Goal: Transaction & Acquisition: Purchase product/service

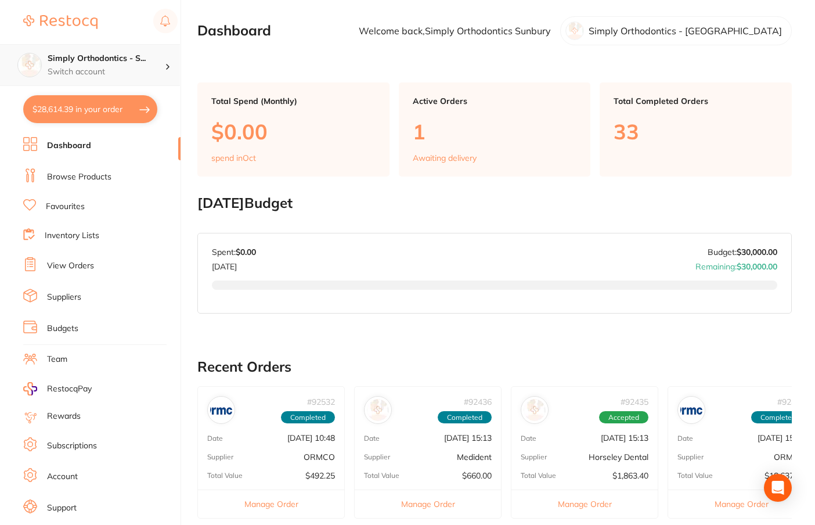
type input "4"
type input "3"
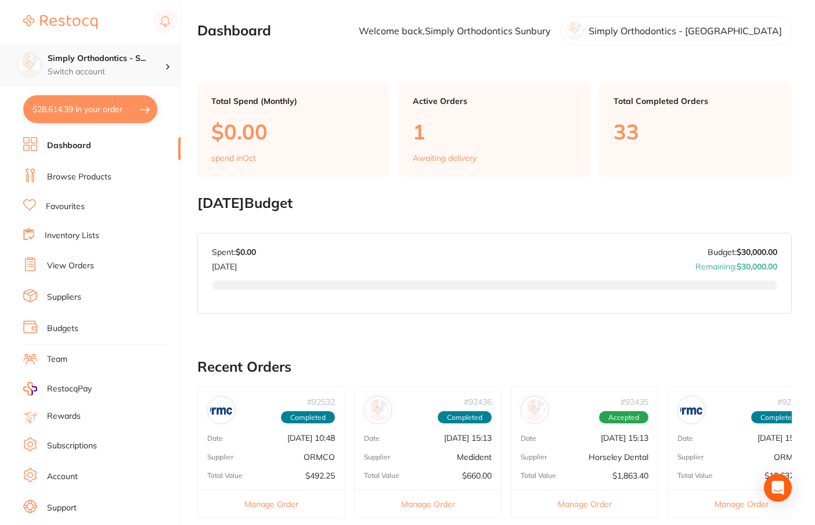
click at [153, 67] on p "Switch account" at bounding box center [106, 72] width 117 height 12
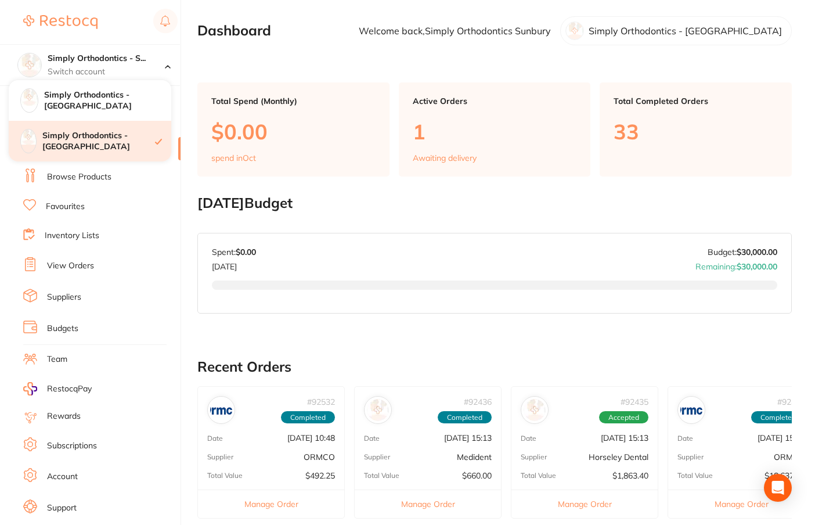
click at [120, 135] on h4 "Simply Orthodontics - [GEOGRAPHIC_DATA]" at bounding box center [98, 141] width 113 height 23
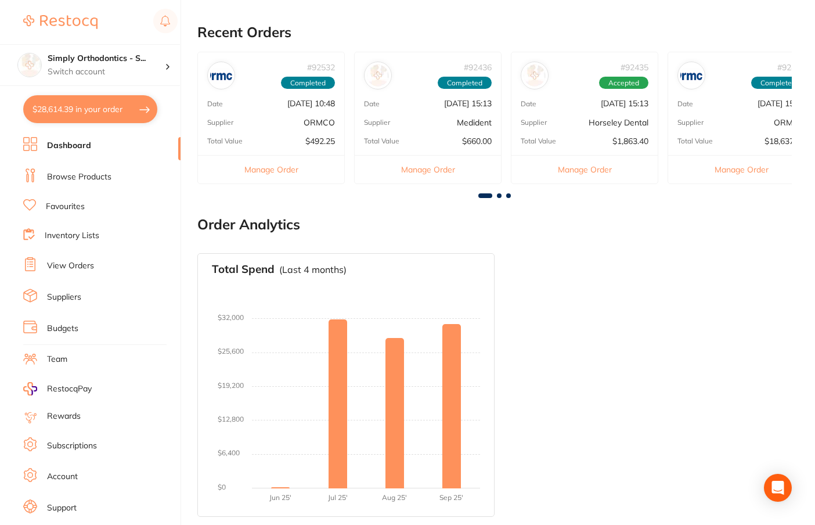
scroll to position [334, 0]
click at [88, 111] on button "$28,614.39 in your order" at bounding box center [90, 109] width 134 height 28
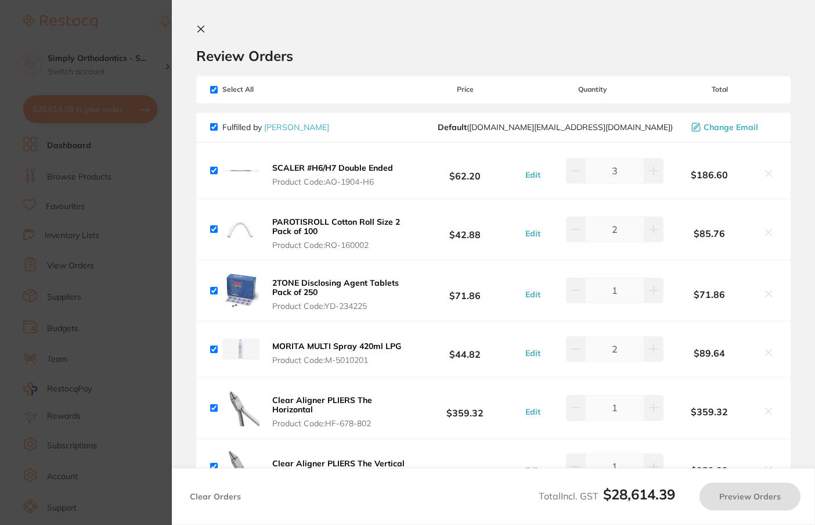
checkbox input "true"
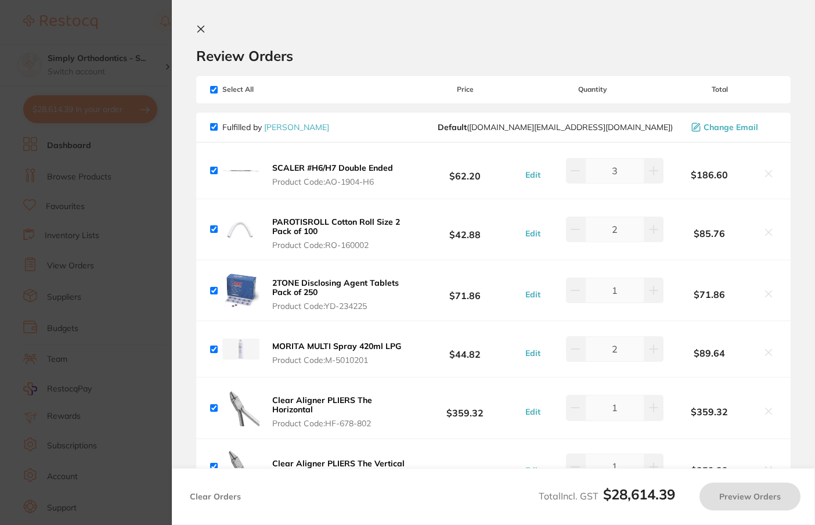
checkbox input "true"
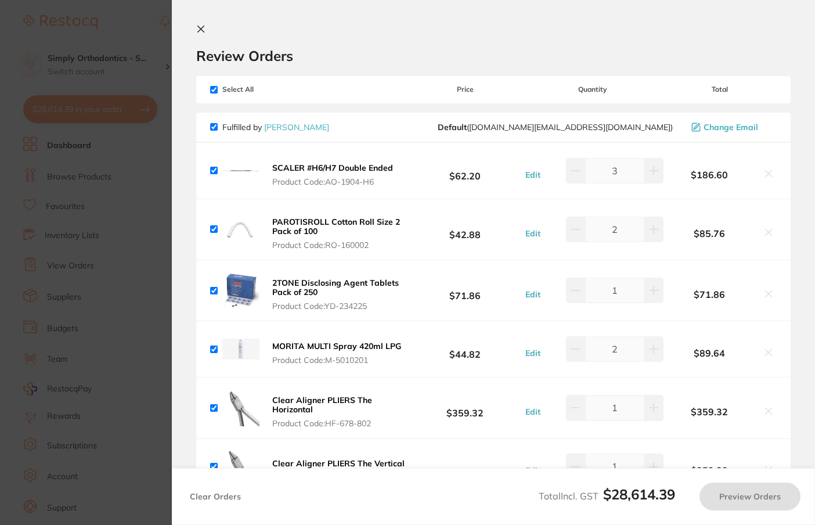
checkbox input "true"
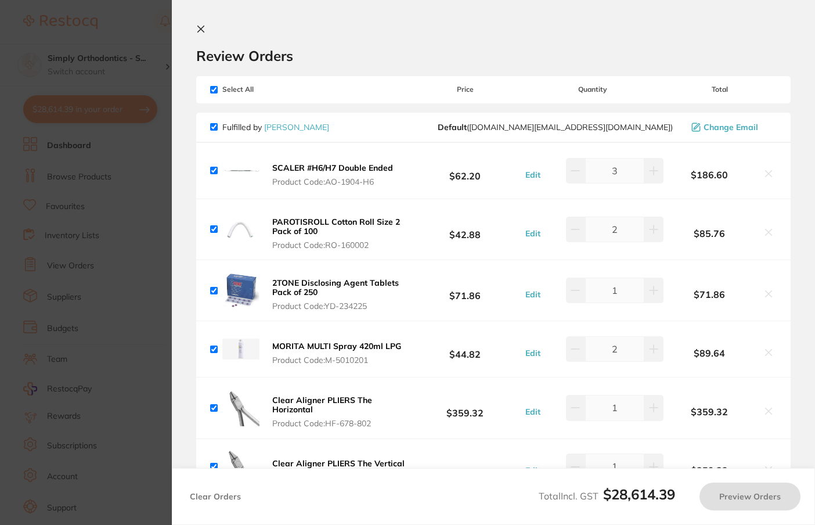
checkbox input "true"
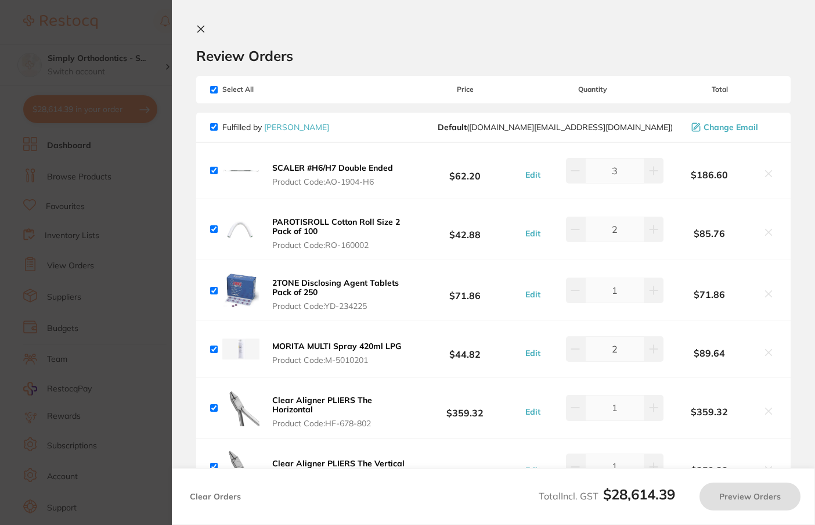
checkbox input "true"
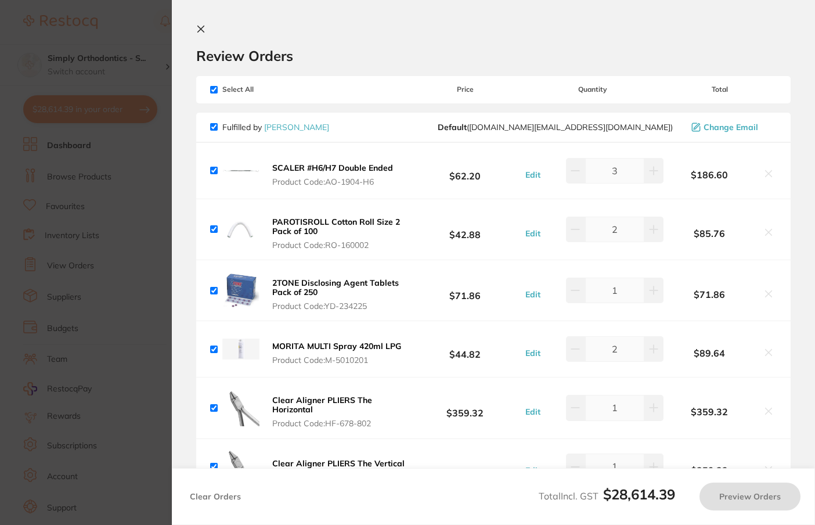
checkbox input "true"
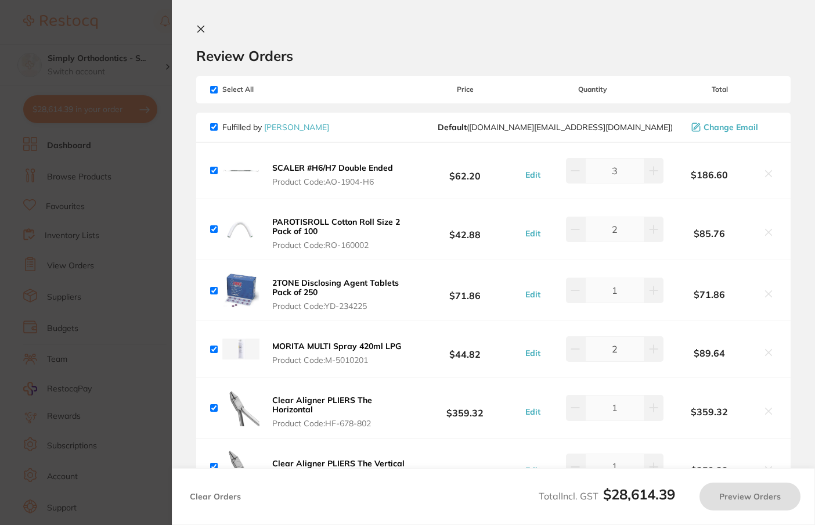
checkbox input "true"
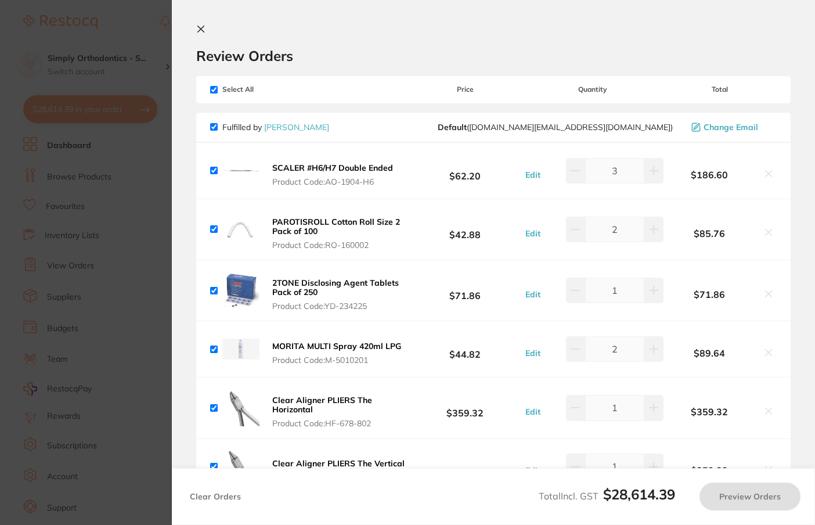
checkbox input "true"
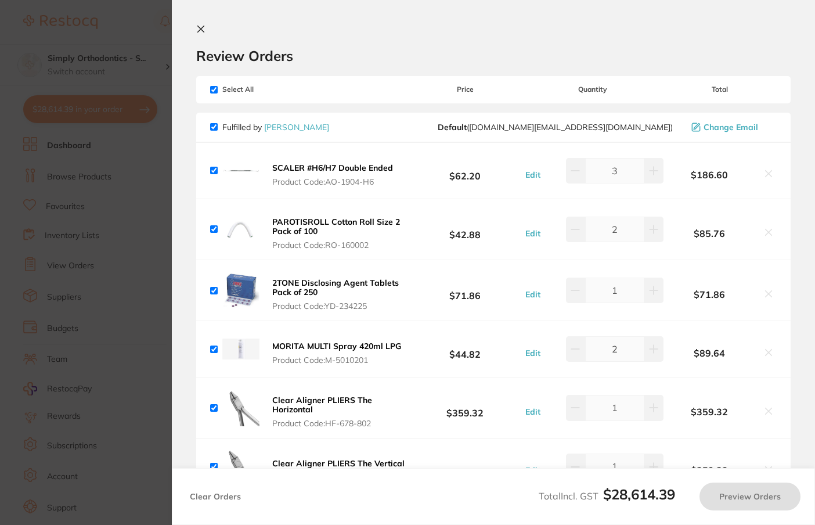
checkbox input "true"
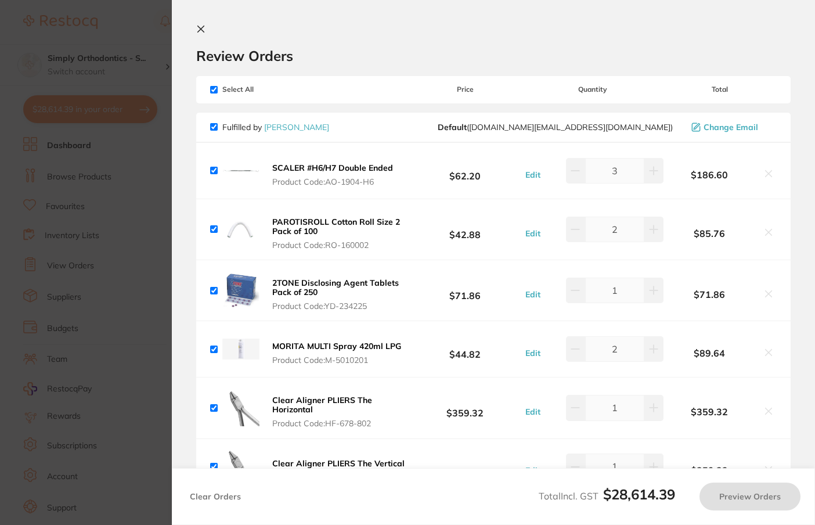
checkbox input "true"
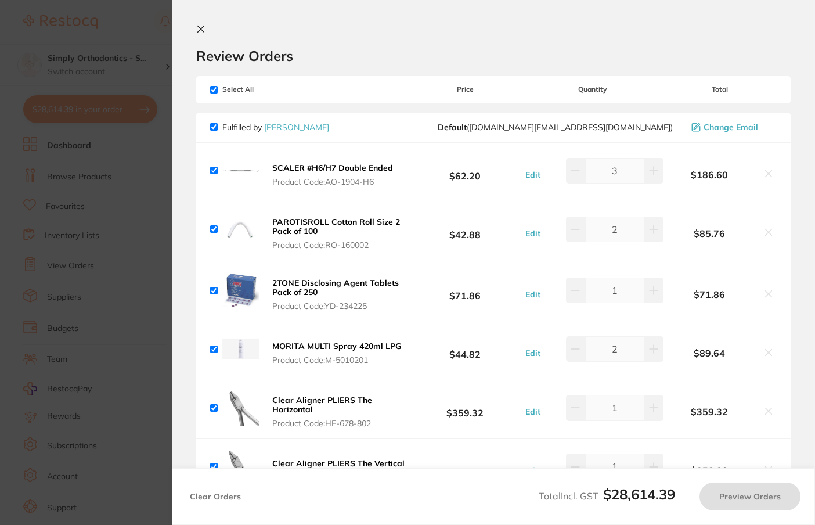
checkbox input "true"
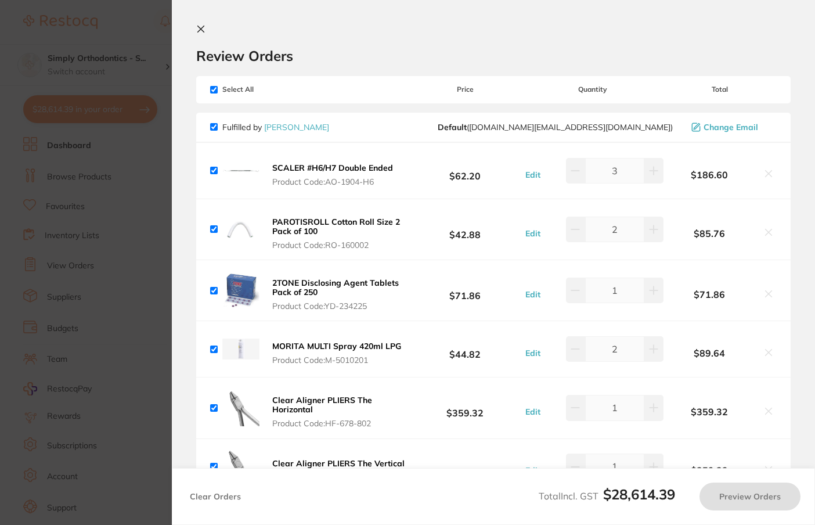
checkbox input "true"
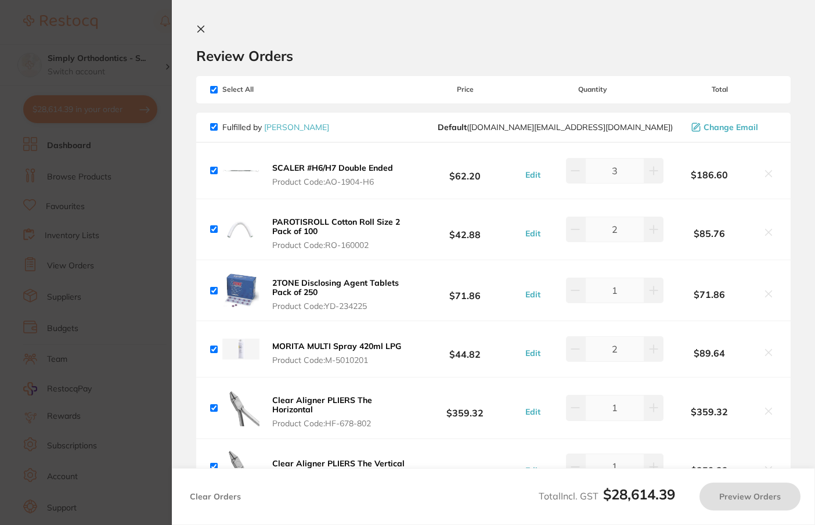
checkbox input "true"
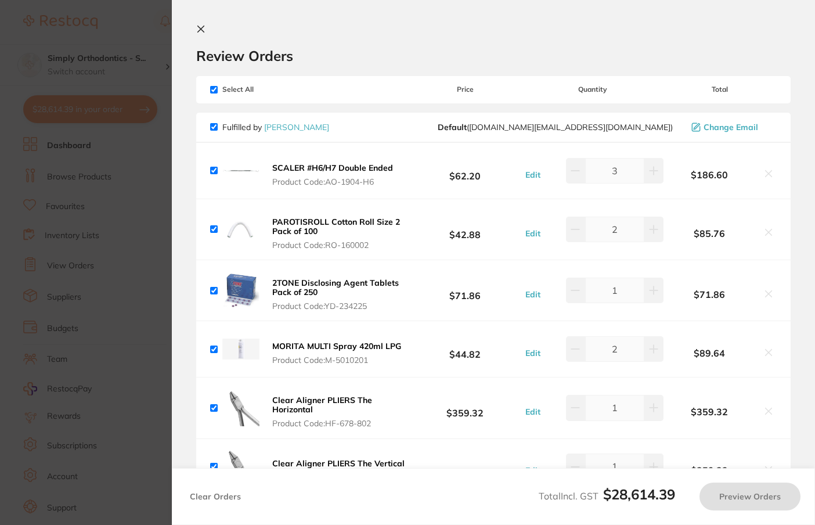
checkbox input "true"
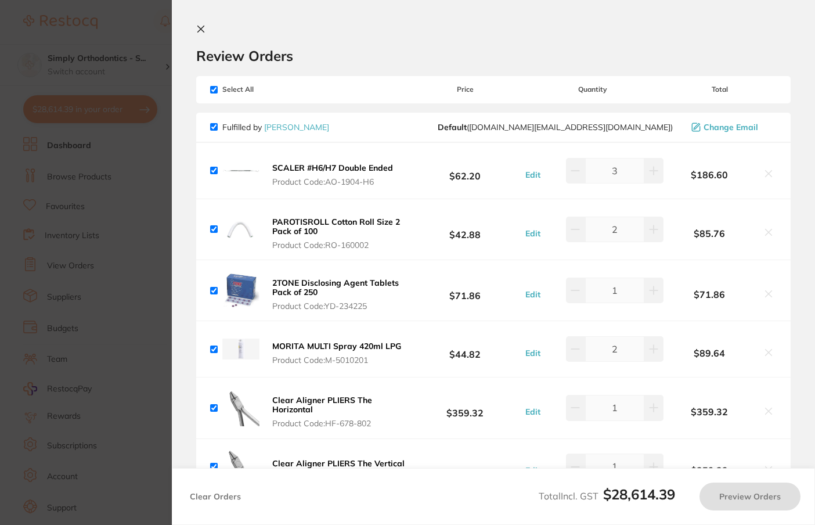
checkbox input "true"
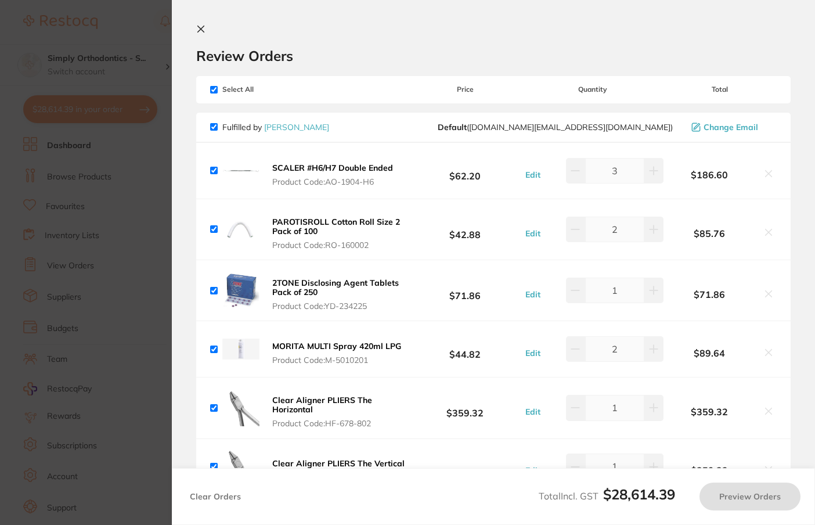
checkbox input "true"
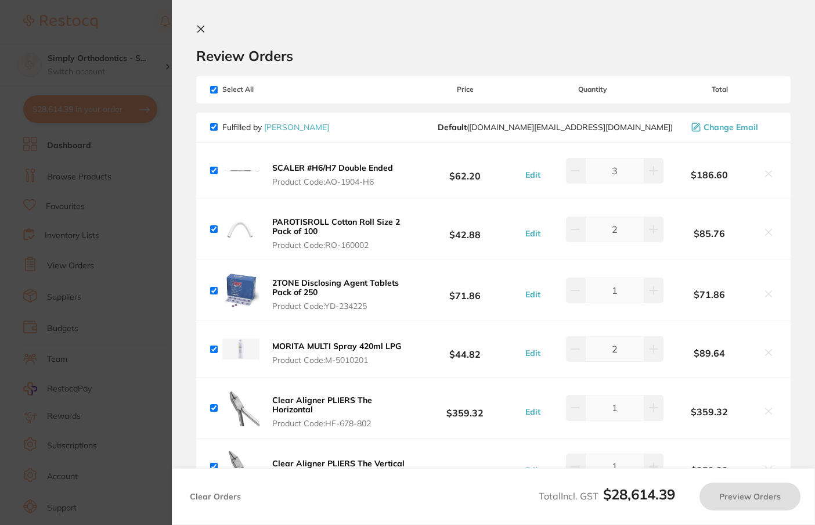
checkbox input "true"
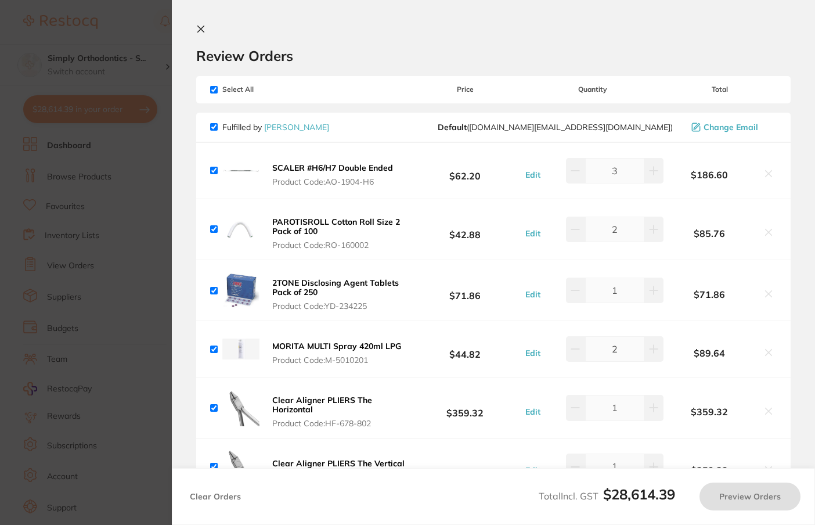
checkbox input "true"
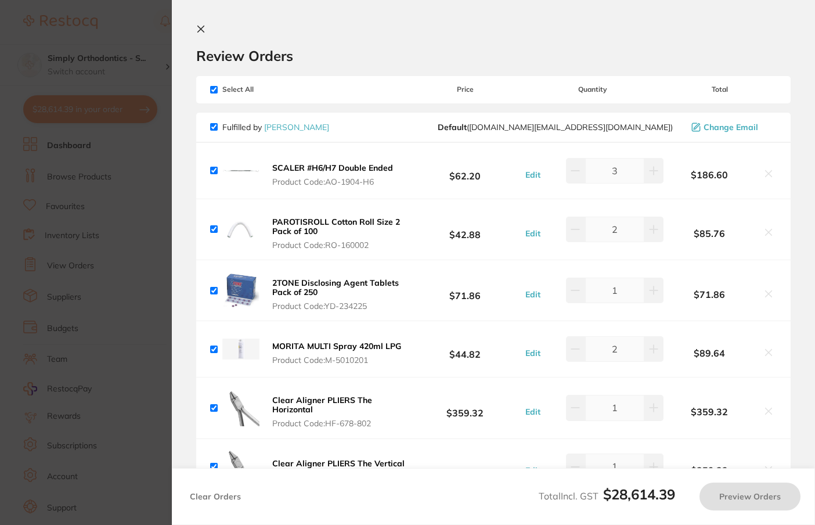
checkbox input "true"
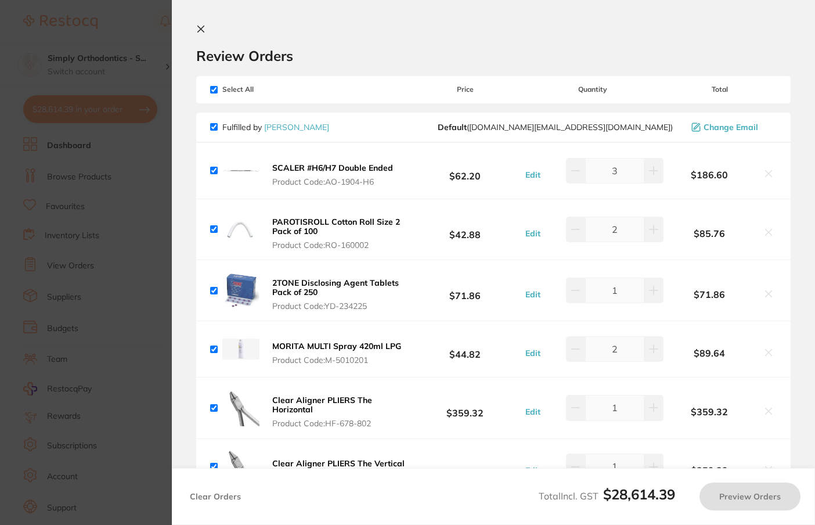
checkbox input "true"
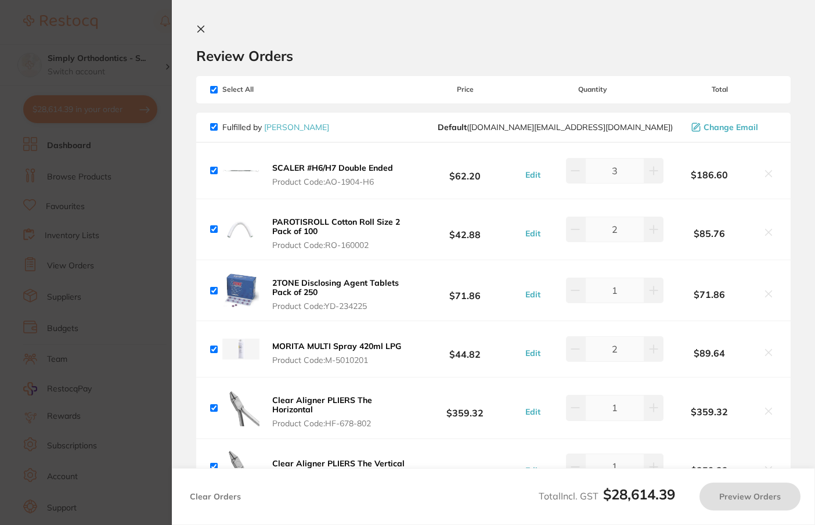
checkbox input "true"
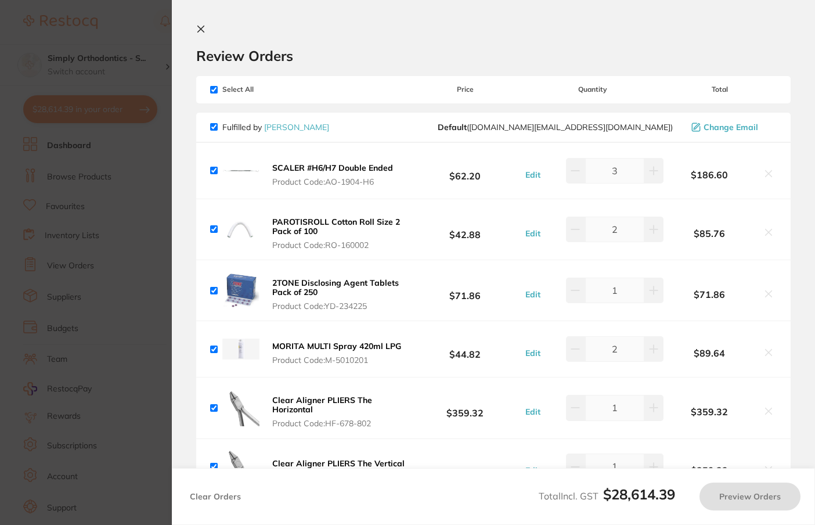
checkbox input "true"
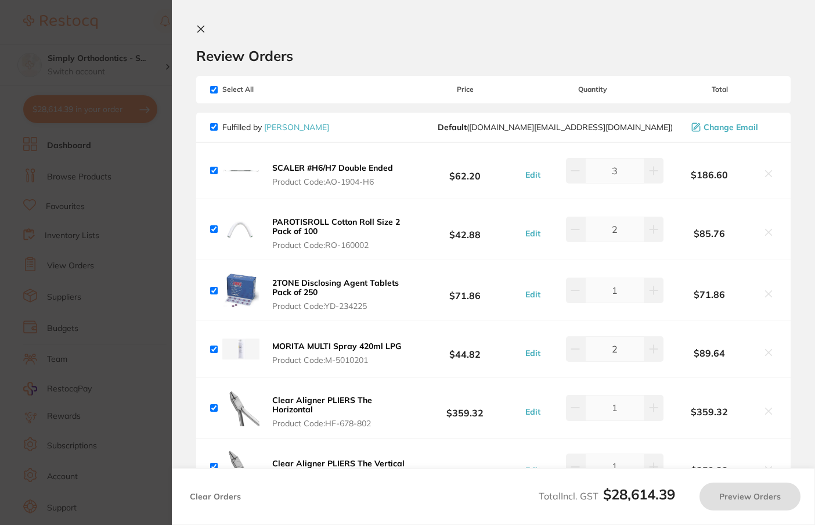
checkbox input "true"
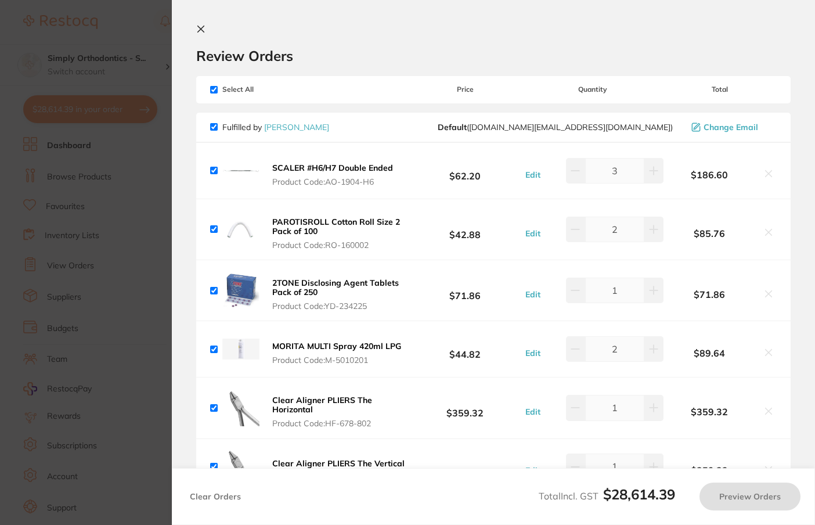
checkbox input "true"
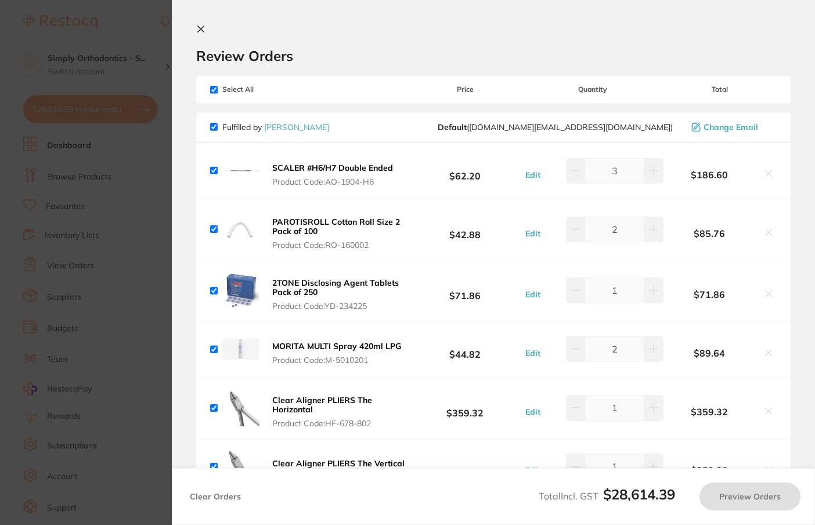
checkbox input "true"
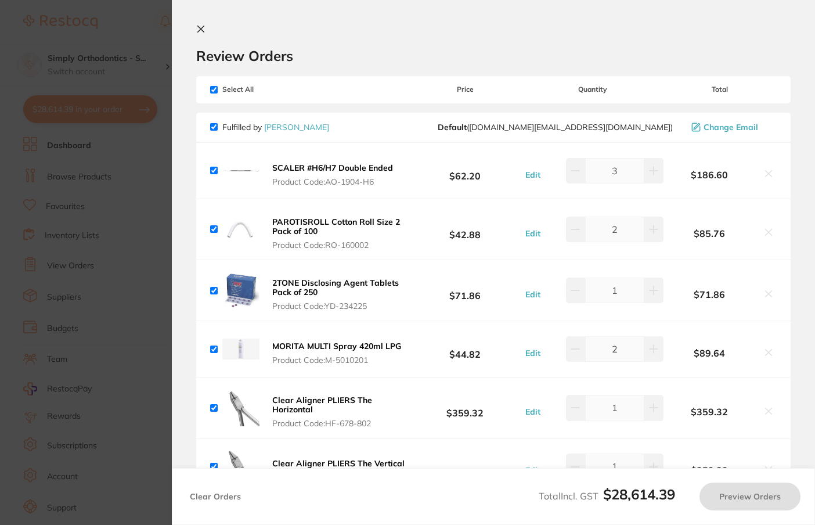
checkbox input "true"
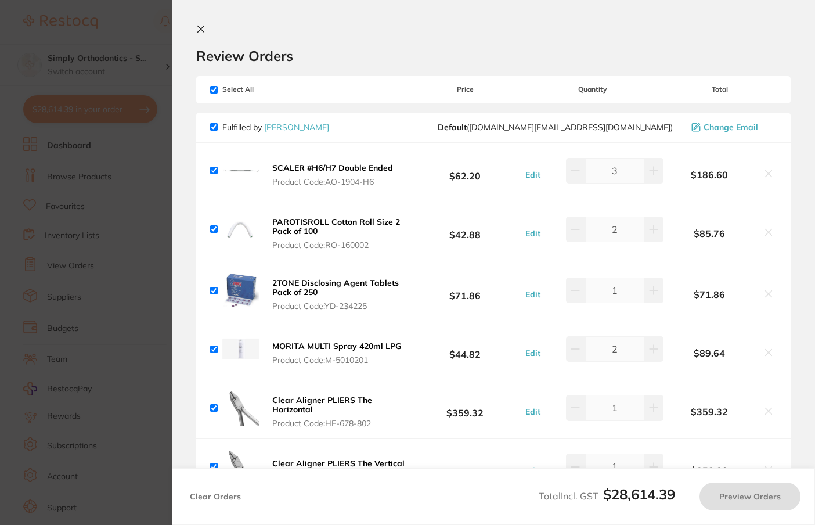
checkbox input "true"
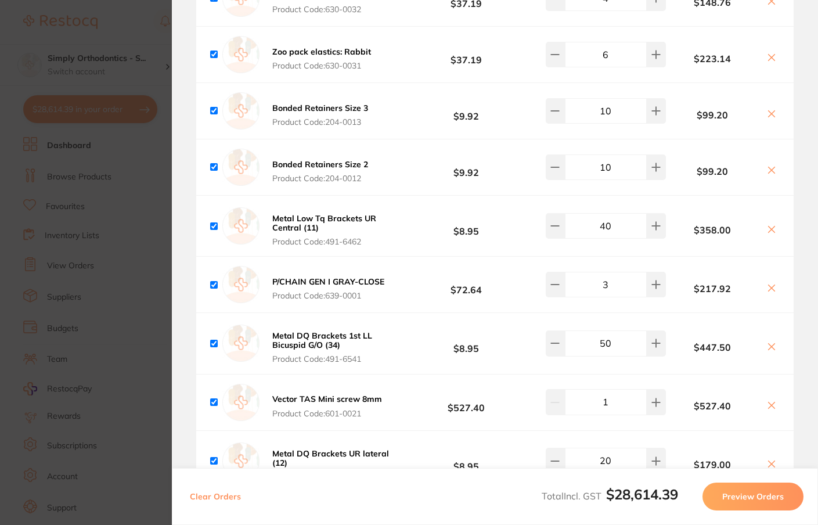
scroll to position [4835, 0]
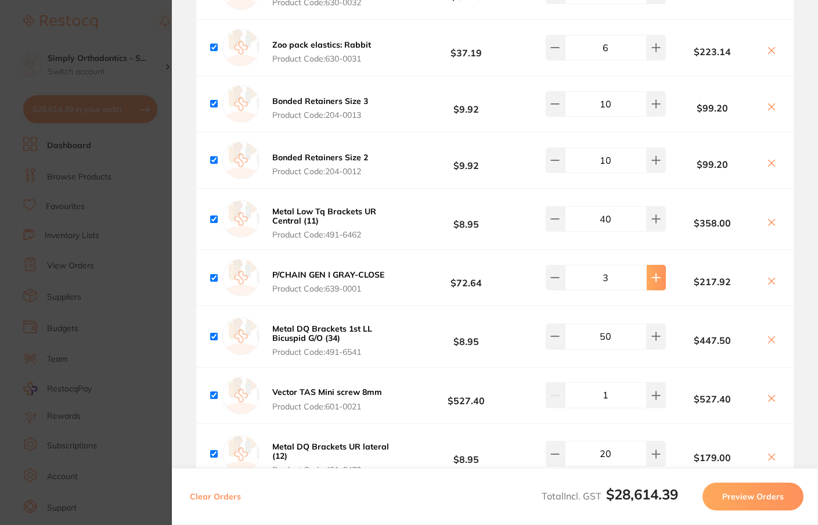
click at [651, 282] on icon at bounding box center [655, 277] width 9 height 9
type input "4"
